Goal: Browse casually: Explore the website without a specific task or goal

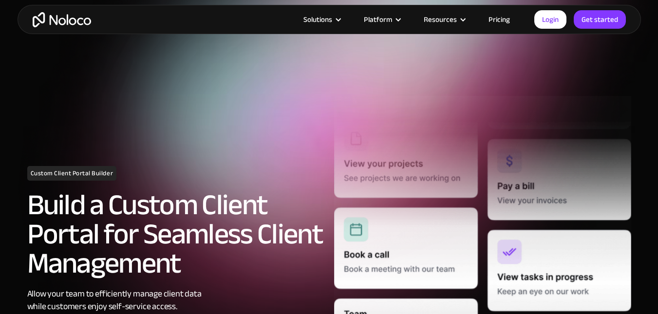
scroll to position [124, 0]
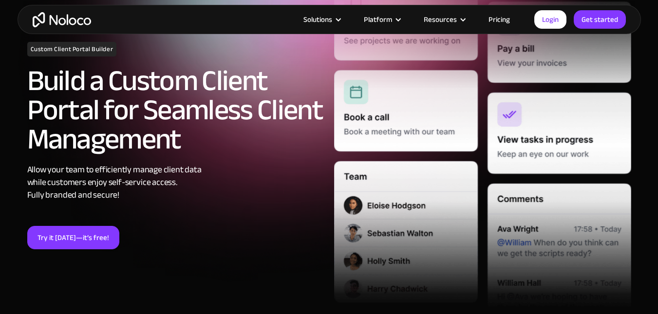
click at [395, 15] on div "Platform" at bounding box center [382, 19] width 60 height 13
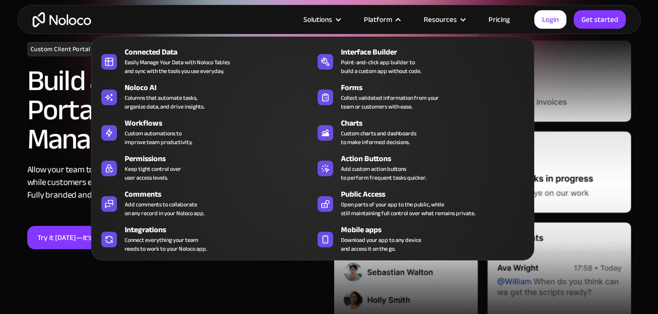
click at [396, 18] on div "Platform" at bounding box center [382, 19] width 60 height 13
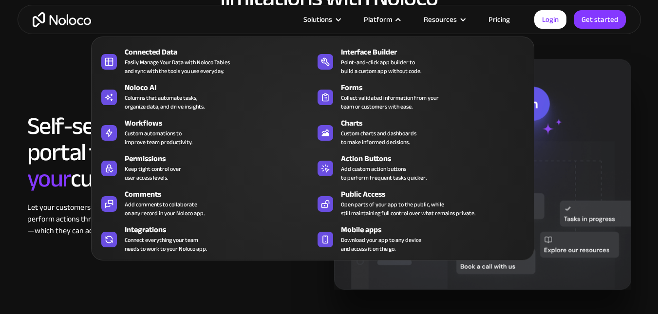
scroll to position [764, 0]
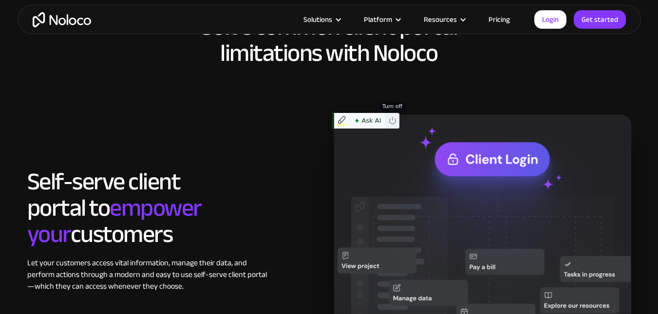
click at [389, 114] on div "Turn off" at bounding box center [392, 121] width 14 height 16
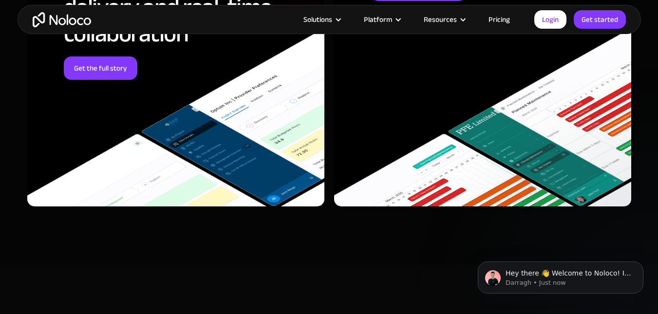
scroll to position [0, 0]
click at [641, 264] on icon "Dismiss notification" at bounding box center [640, 264] width 5 height 5
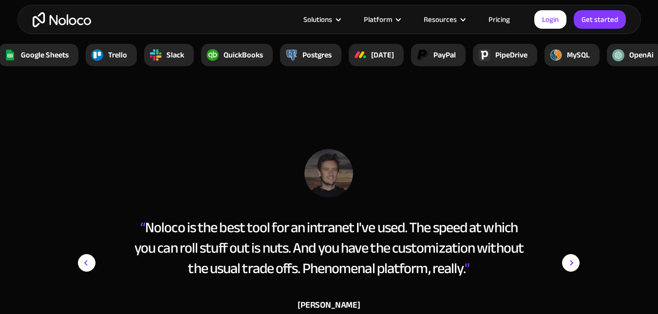
scroll to position [3834, 0]
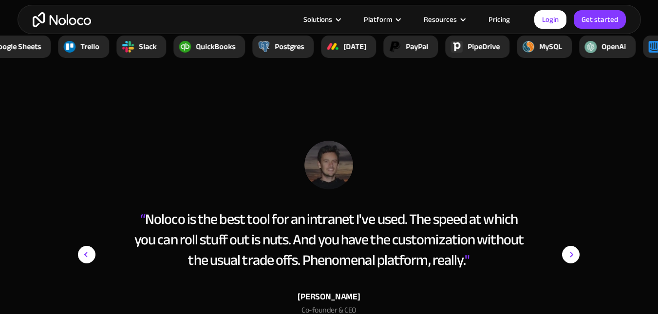
click at [575, 253] on img "next slide" at bounding box center [571, 255] width 18 height 228
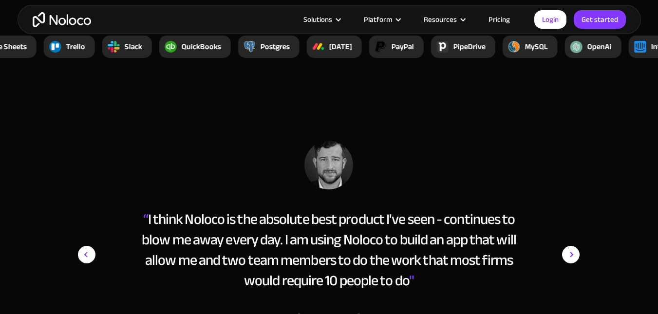
click at [570, 255] on img "next slide" at bounding box center [571, 255] width 18 height 228
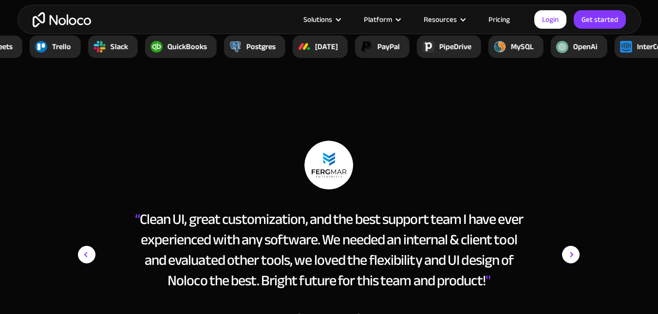
click at [570, 255] on img "next slide" at bounding box center [571, 255] width 18 height 228
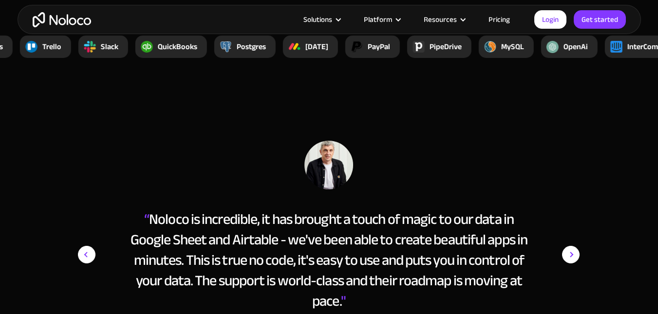
scroll to position [3866, 0]
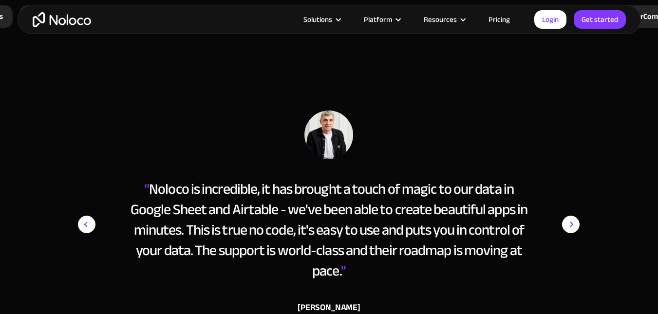
click at [570, 255] on img "next slide" at bounding box center [571, 225] width 18 height 228
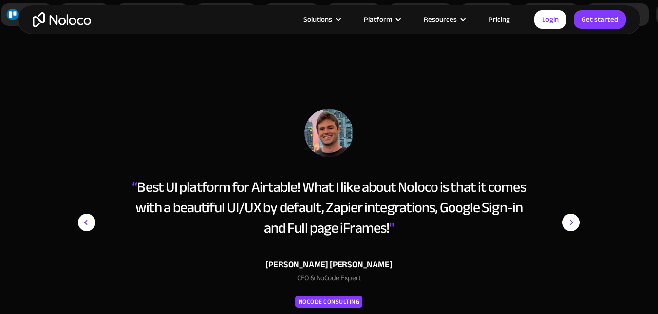
click at [568, 219] on img "next slide" at bounding box center [571, 223] width 18 height 228
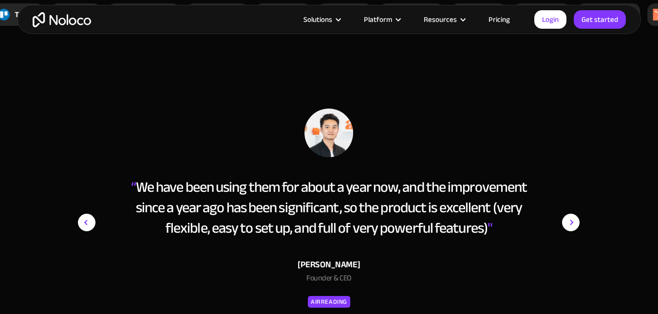
click at [579, 228] on img "next slide" at bounding box center [571, 223] width 18 height 228
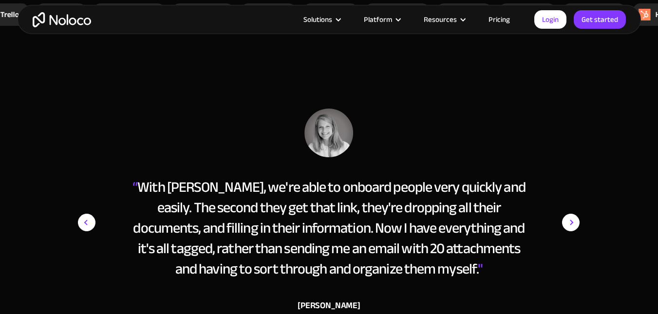
click at [573, 230] on img "next slide" at bounding box center [571, 223] width 18 height 228
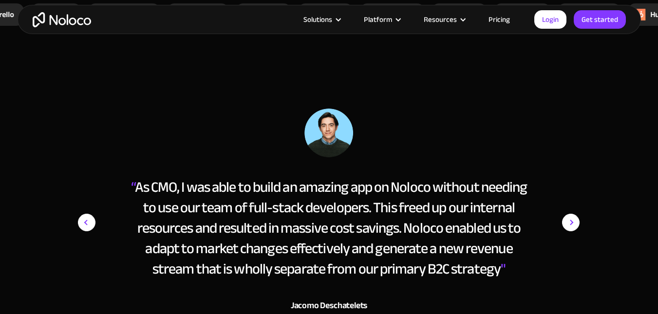
click at [573, 230] on img "next slide" at bounding box center [571, 223] width 18 height 228
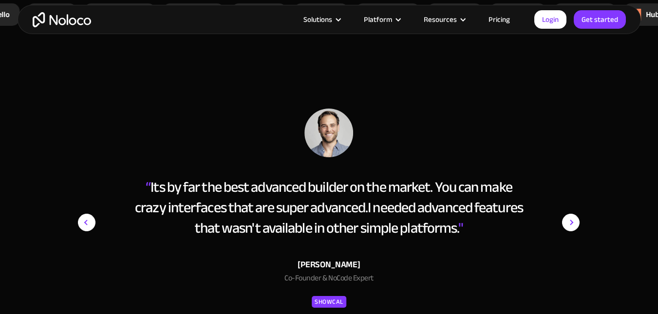
click at [573, 230] on img "next slide" at bounding box center [571, 223] width 18 height 228
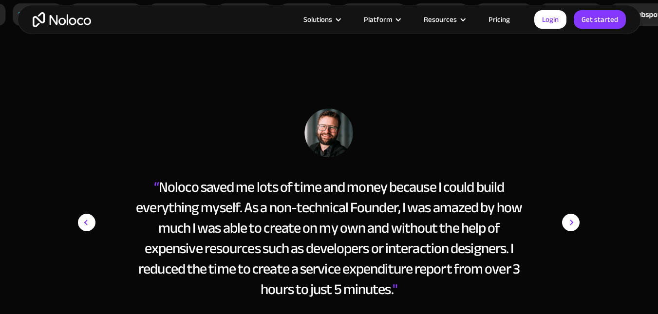
click at [573, 230] on img "next slide" at bounding box center [571, 223] width 18 height 228
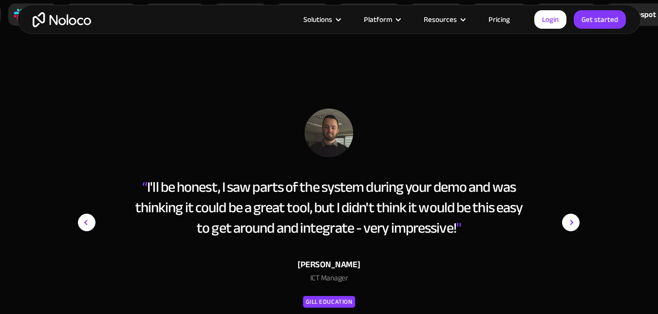
click at [573, 230] on img "next slide" at bounding box center [571, 223] width 18 height 228
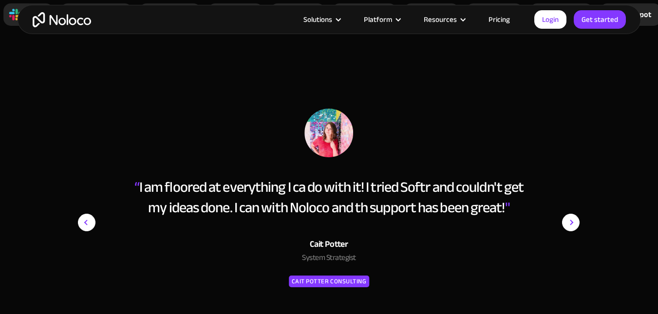
click at [573, 230] on img "next slide" at bounding box center [571, 223] width 18 height 228
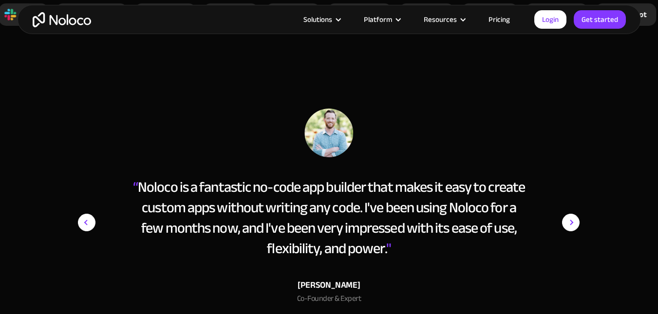
click at [573, 230] on img "next slide" at bounding box center [571, 223] width 18 height 228
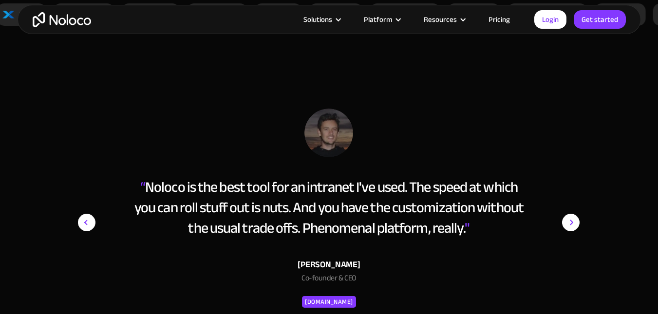
click at [573, 230] on img "next slide" at bounding box center [571, 223] width 18 height 228
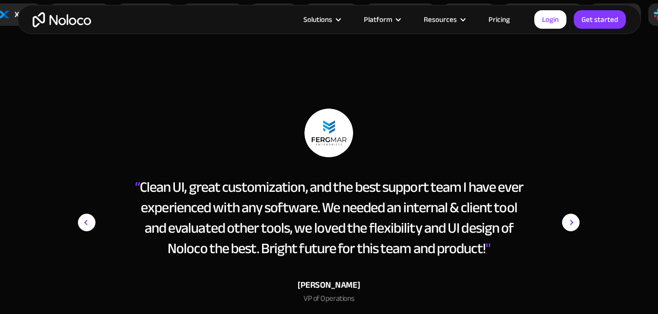
click at [573, 230] on img "next slide" at bounding box center [571, 223] width 18 height 228
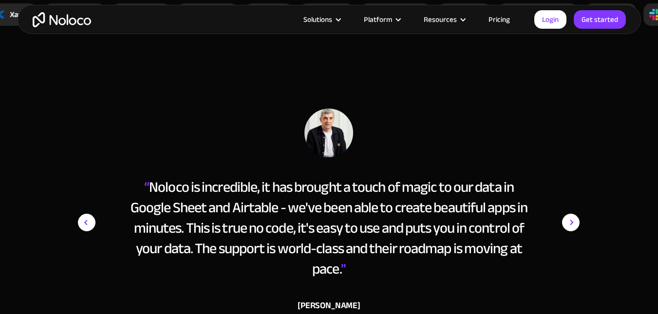
click at [571, 231] on img "next slide" at bounding box center [571, 223] width 18 height 228
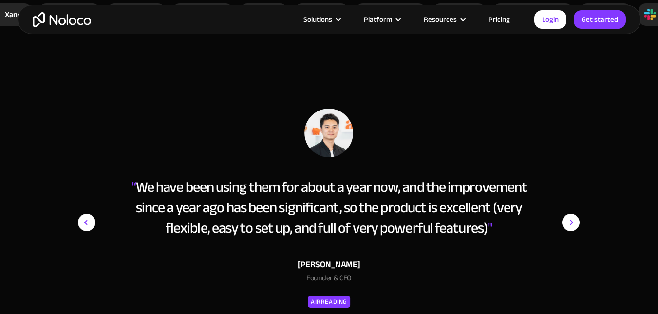
click at [571, 231] on img "next slide" at bounding box center [571, 223] width 18 height 228
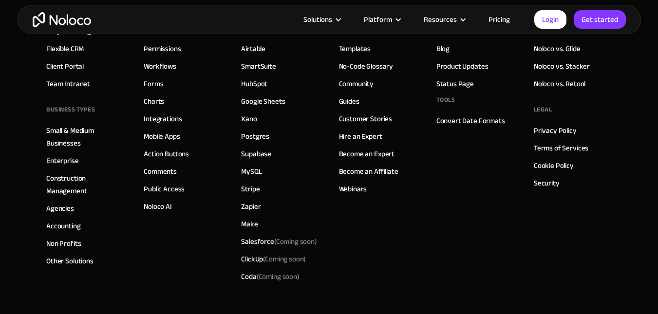
scroll to position [5437, 0]
